Goal: Information Seeking & Learning: Learn about a topic

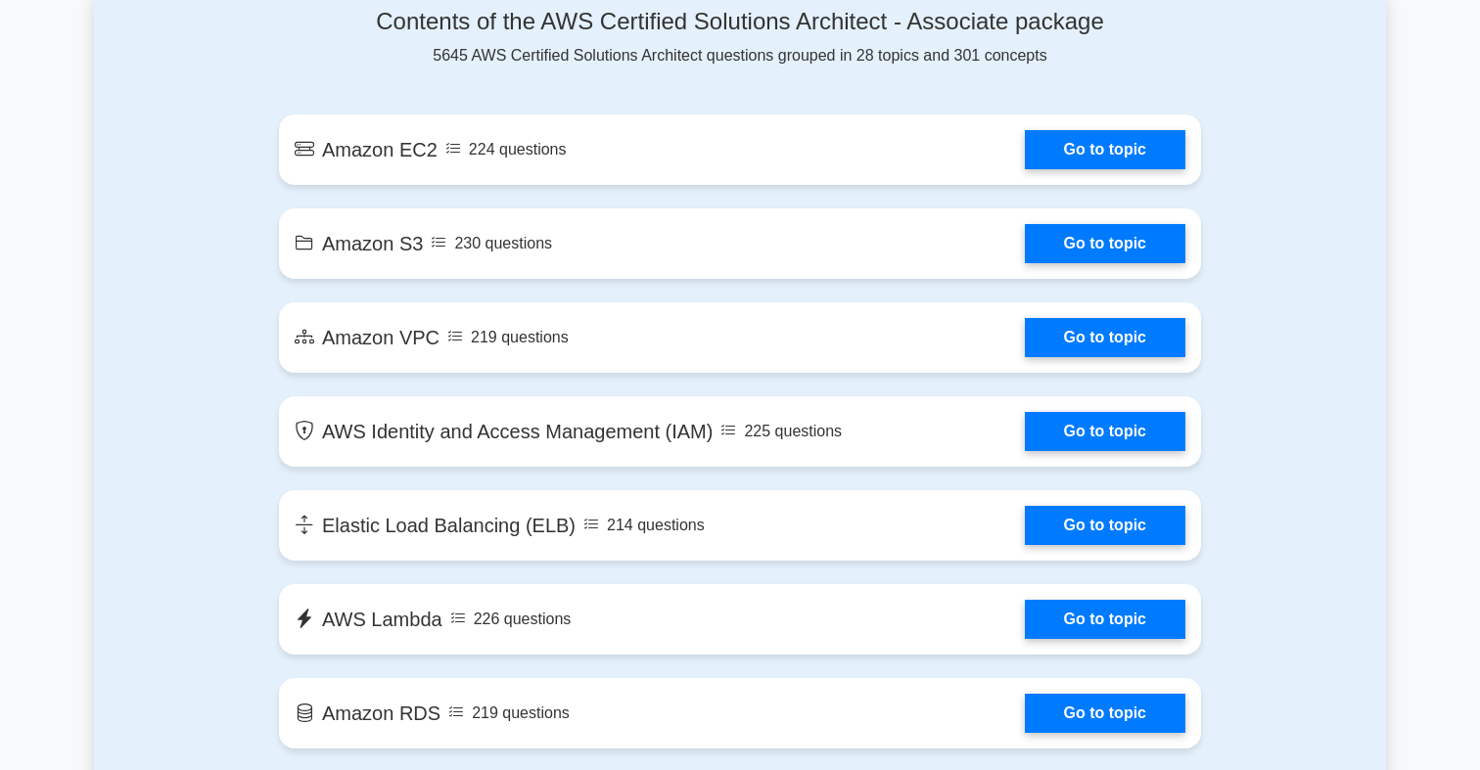
scroll to position [1097, 0]
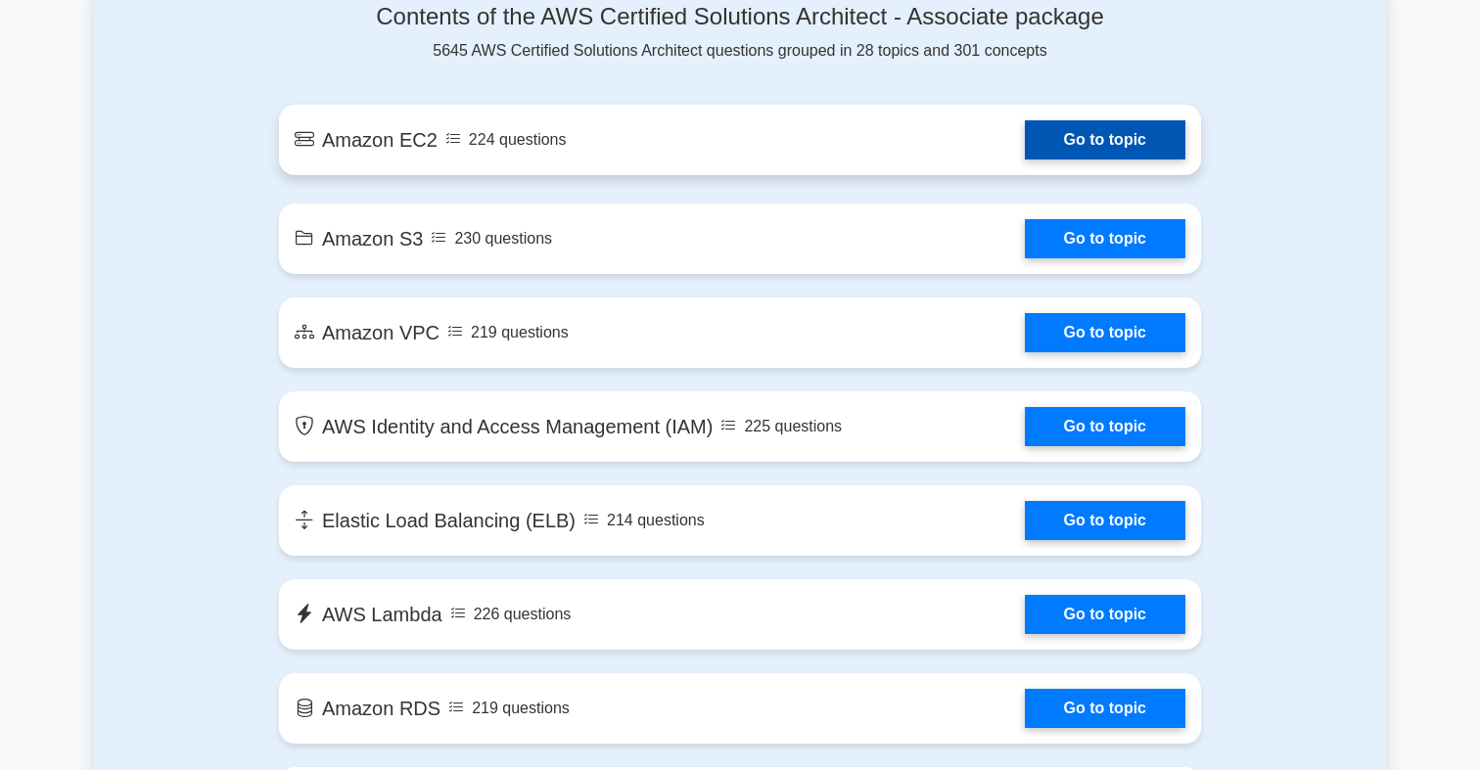
click at [1025, 154] on link "Go to topic" at bounding box center [1105, 139] width 161 height 39
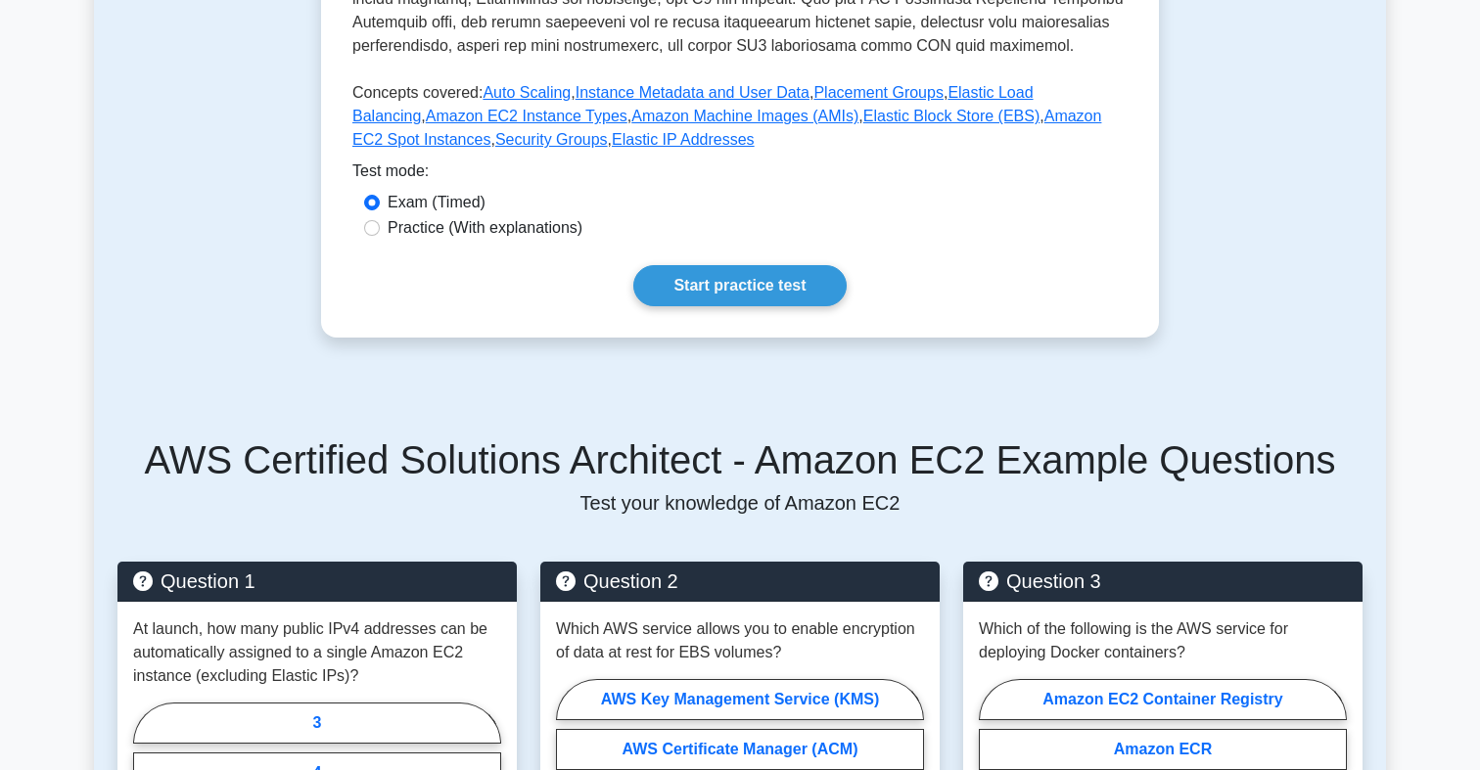
scroll to position [745, 0]
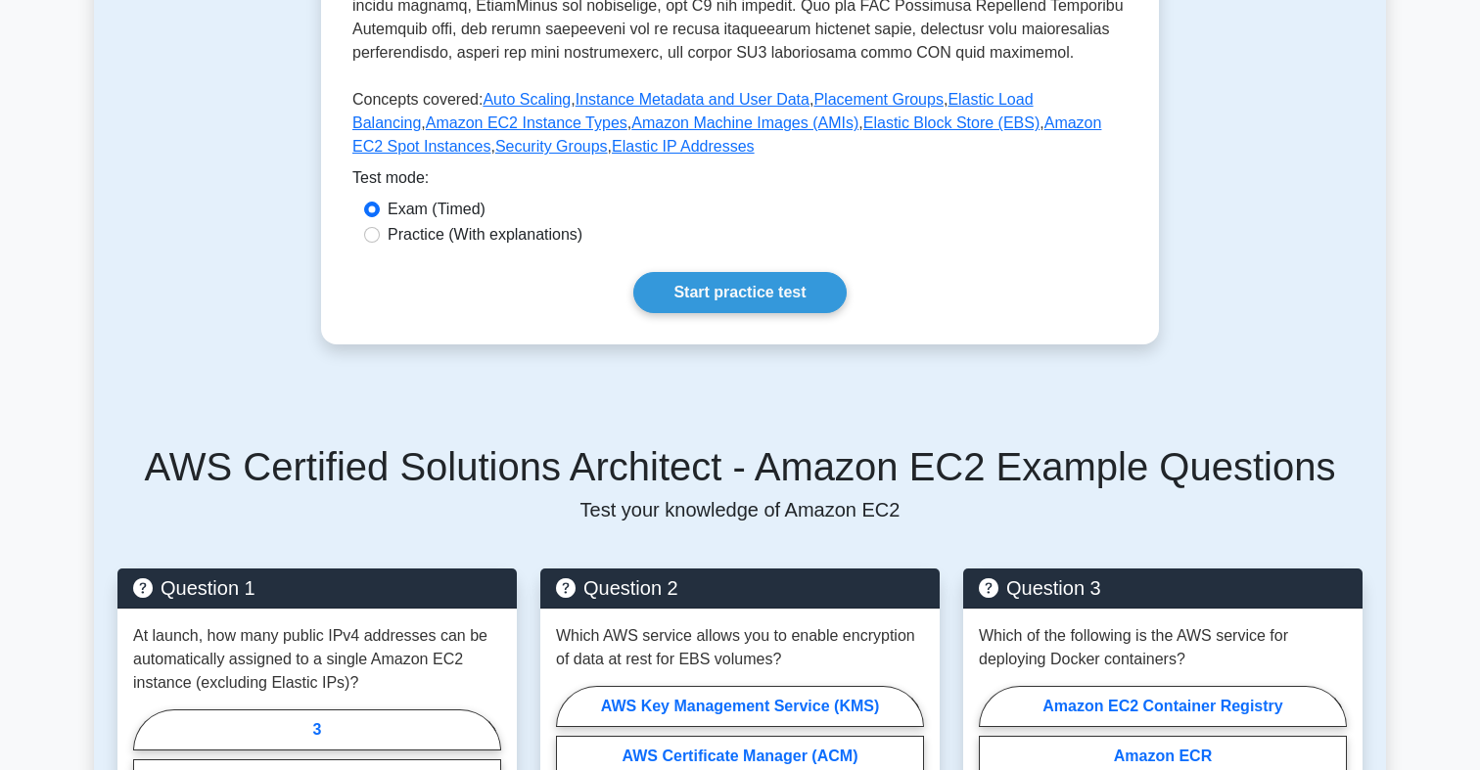
click at [443, 237] on label "Practice (With explanations)" at bounding box center [485, 234] width 195 height 23
click at [380, 237] on input "Practice (With explanations)" at bounding box center [372, 235] width 16 height 16
radio input "true"
click at [683, 284] on link "Start practice test" at bounding box center [739, 292] width 212 height 41
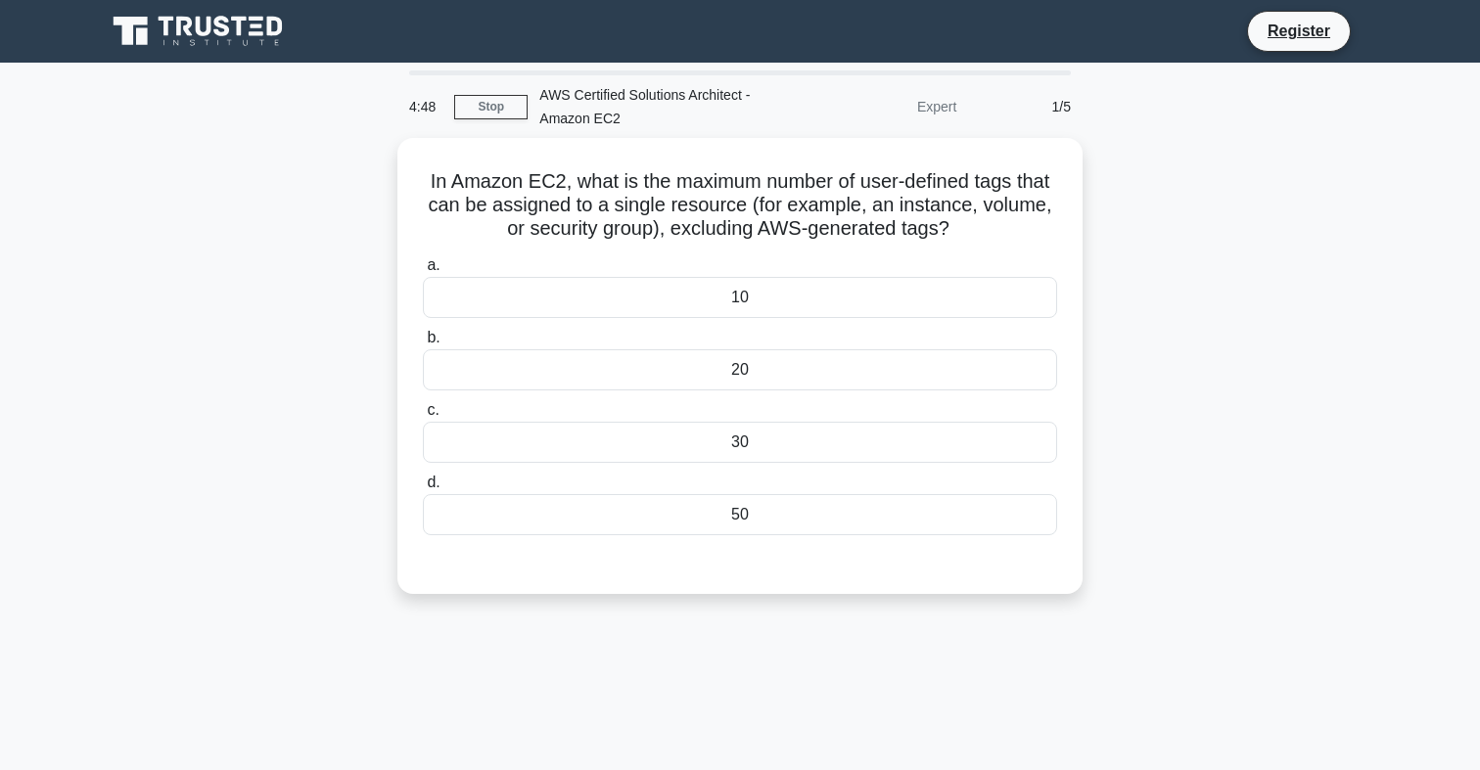
click at [734, 97] on div "AWS Certified Solutions Architect - Amazon EC2" at bounding box center [662, 106] width 269 height 63
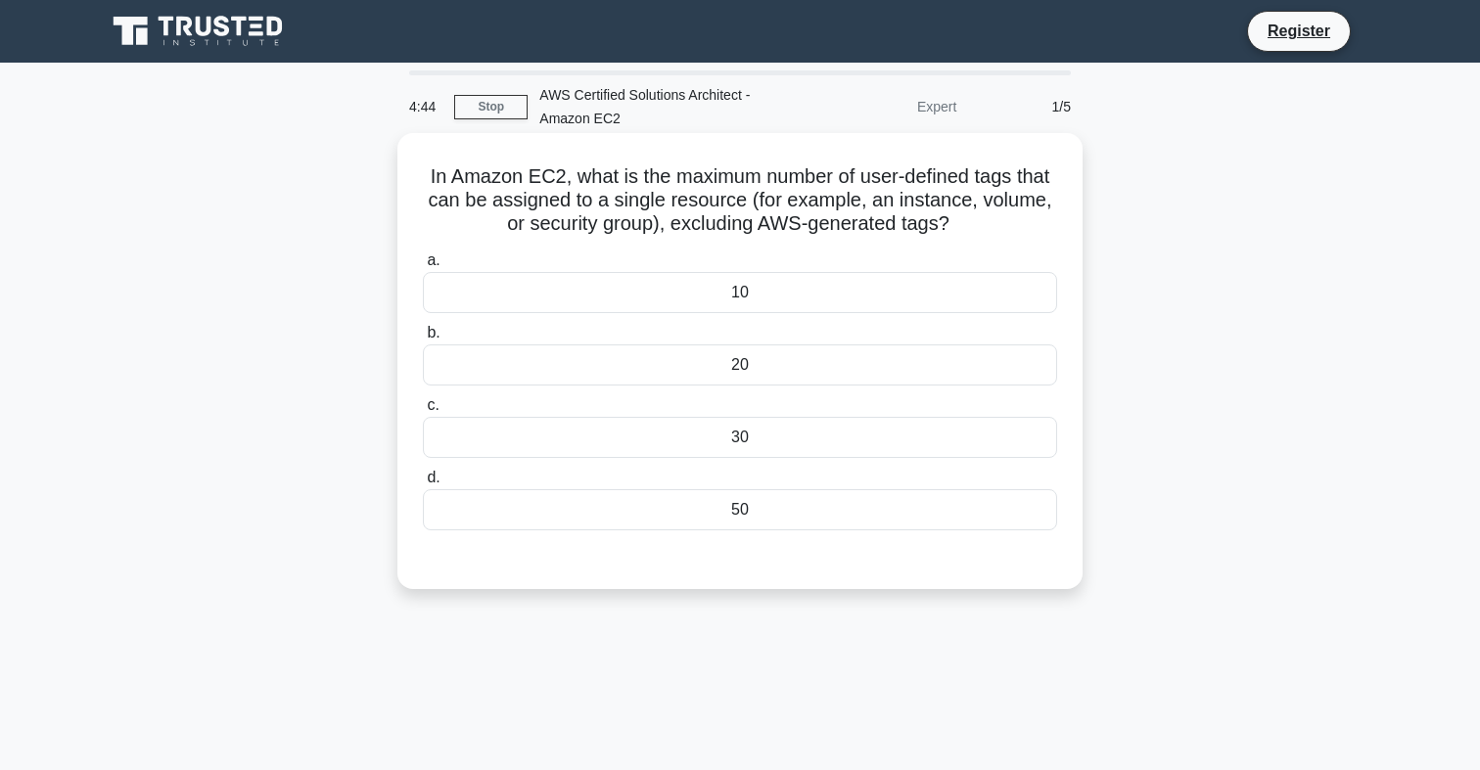
click at [734, 300] on div "10" at bounding box center [740, 292] width 634 height 41
click at [423, 267] on input "a. 10" at bounding box center [423, 260] width 0 height 13
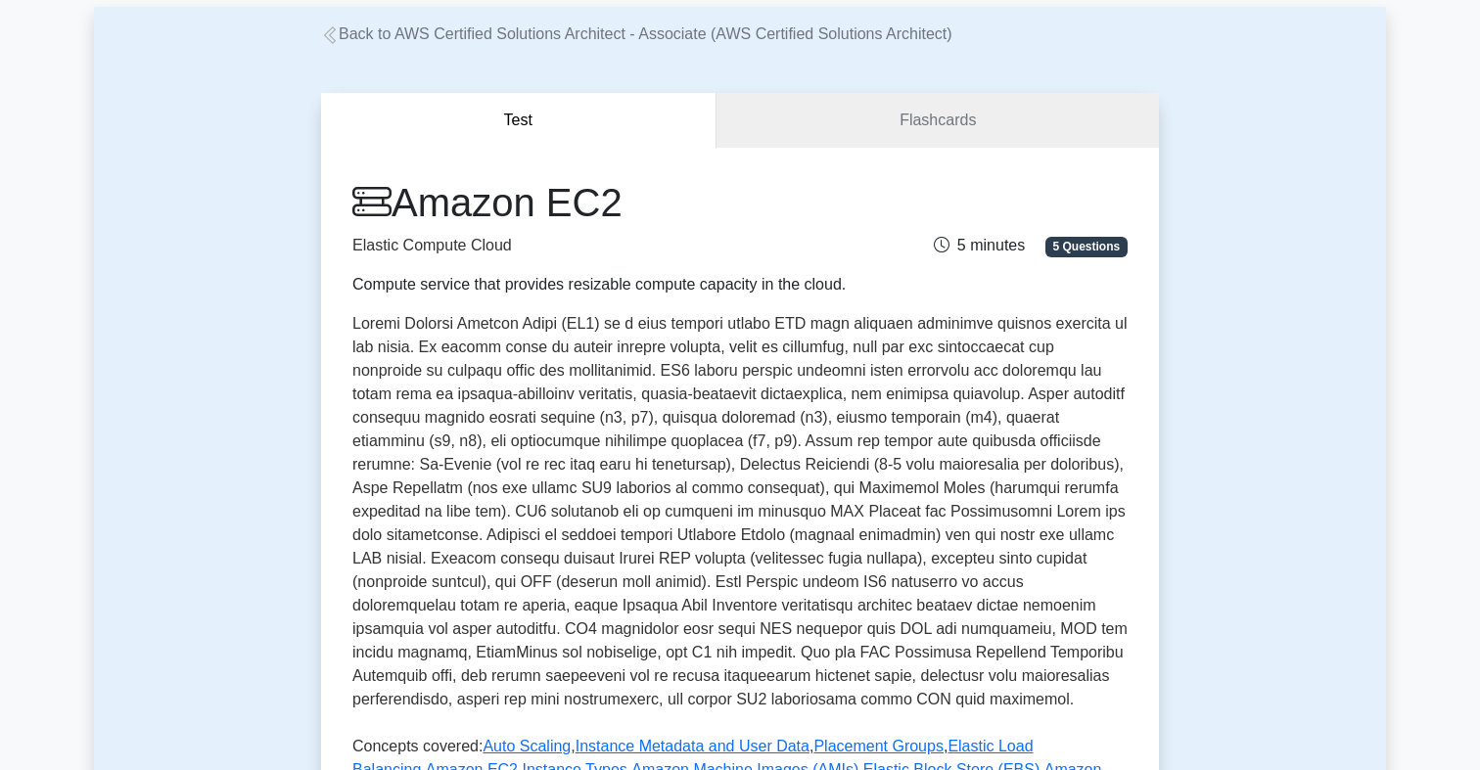
scroll to position [101, 0]
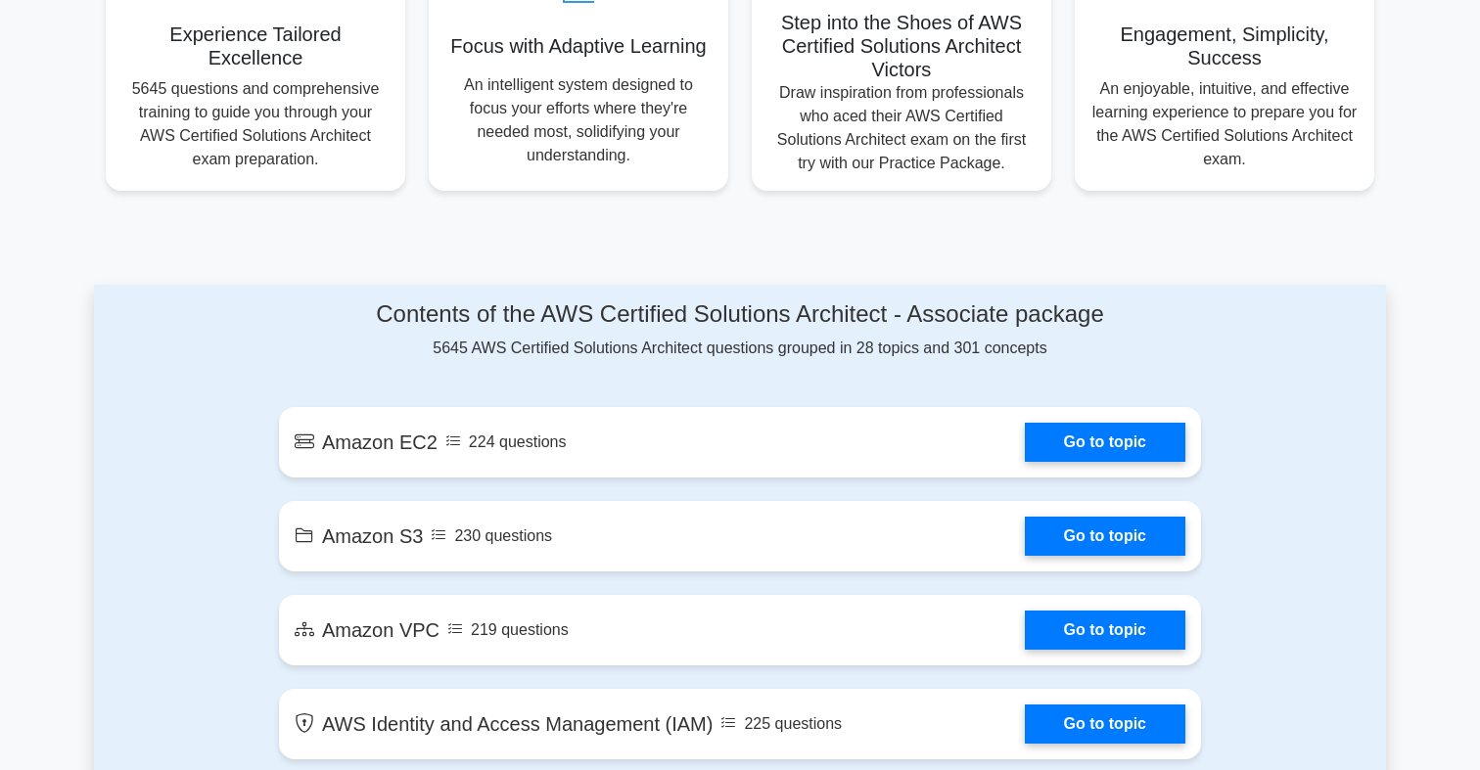
scroll to position [810, 0]
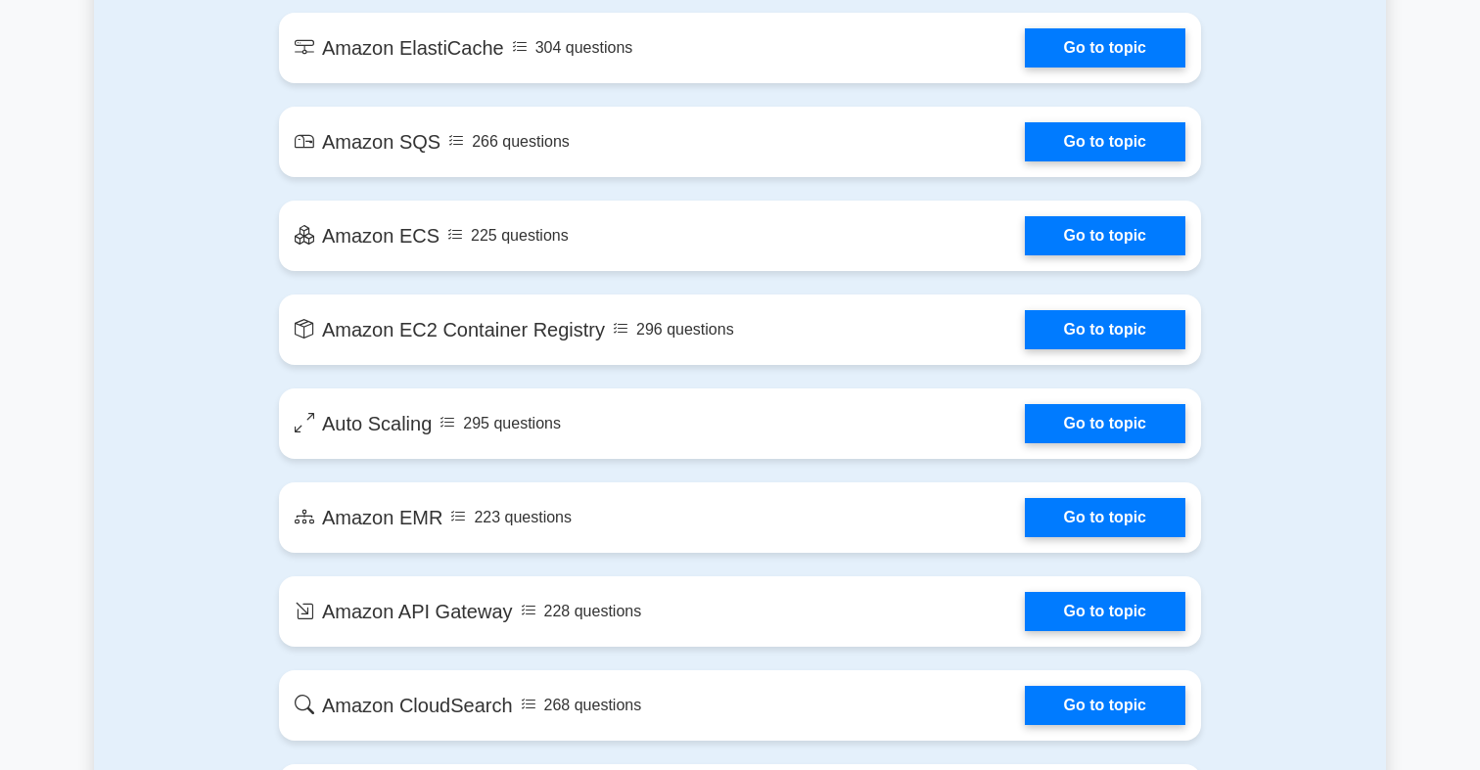
scroll to position [2825, 0]
